Goal: Task Accomplishment & Management: Manage account settings

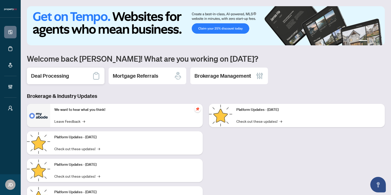
click at [73, 77] on div "Deal Processing" at bounding box center [66, 75] width 78 height 17
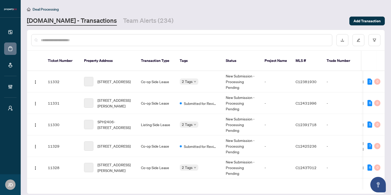
click at [77, 42] on input "text" at bounding box center [184, 40] width 287 height 6
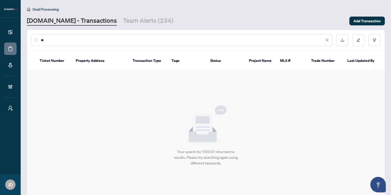
type input "*"
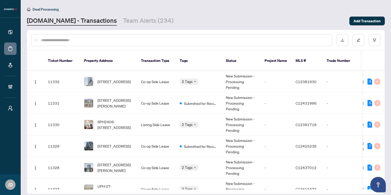
click at [119, 42] on input "text" at bounding box center [184, 40] width 287 height 6
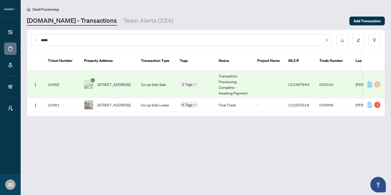
type input "*****"
click at [114, 81] on span "[STREET_ADDRESS]" at bounding box center [113, 84] width 33 height 6
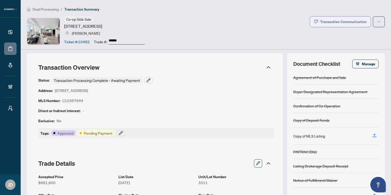
click at [337, 16] on button "Transaction Communication" at bounding box center [340, 21] width 61 height 11
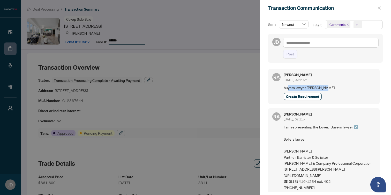
drag, startPoint x: 324, startPoint y: 87, endPoint x: 287, endPoint y: 87, distance: 37.5
click at [287, 87] on span "buyers lawyer David Mierovici." at bounding box center [330, 88] width 92 height 6
click at [371, 27] on span "Comments +1" at bounding box center [353, 24] width 57 height 8
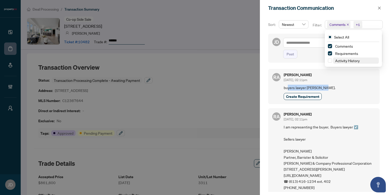
click at [349, 62] on span "Activity History" at bounding box center [347, 60] width 25 height 5
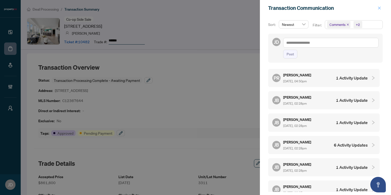
click at [379, 6] on icon "close" at bounding box center [379, 8] width 4 height 4
